Goal: Navigation & Orientation: Find specific page/section

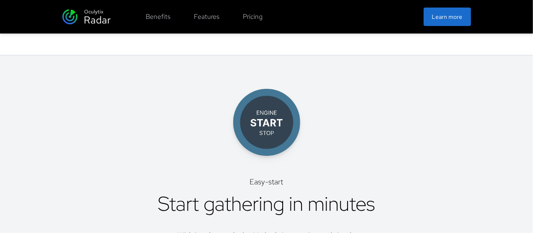
scroll to position [1544, 0]
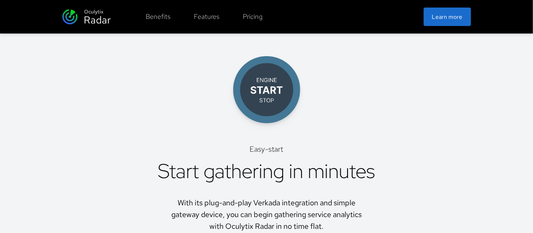
drag, startPoint x: 536, startPoint y: 52, endPoint x: 499, endPoint y: 228, distance: 180.3
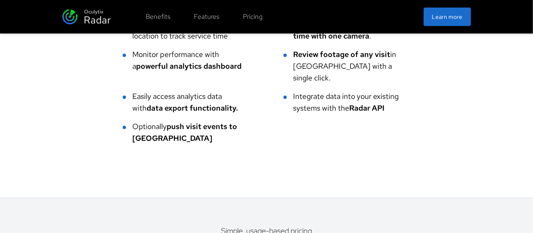
scroll to position [2258, 0]
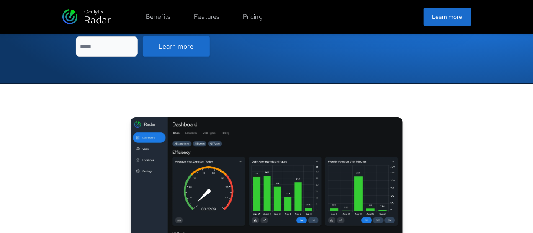
scroll to position [207, 0]
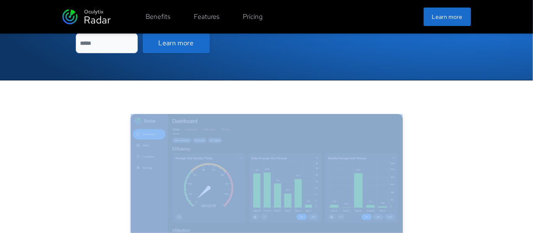
drag, startPoint x: 535, startPoint y: 38, endPoint x: 515, endPoint y: 225, distance: 188.3
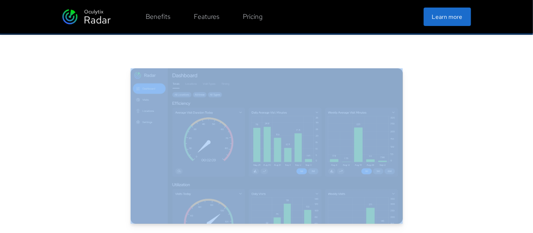
scroll to position [1040, 0]
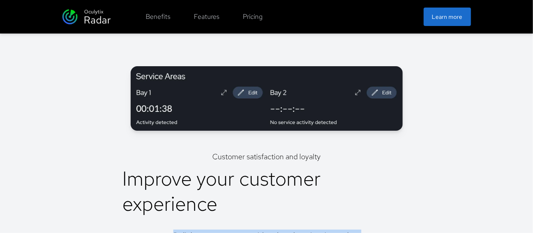
drag, startPoint x: 527, startPoint y: 184, endPoint x: 527, endPoint y: 235, distance: 50.7
click at [527, 233] on html "Oculytix Radar Benefits Features Pricing Learn more Operational intelligence fr…" at bounding box center [266, 224] width 533 height 2615
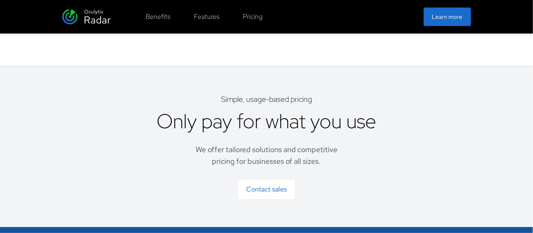
scroll to position [2258, 0]
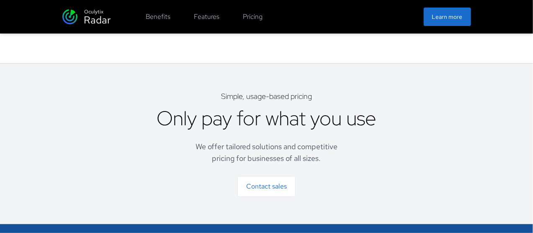
click at [141, 22] on button "Benefits" at bounding box center [158, 16] width 35 height 17
